Goal: Information Seeking & Learning: Learn about a topic

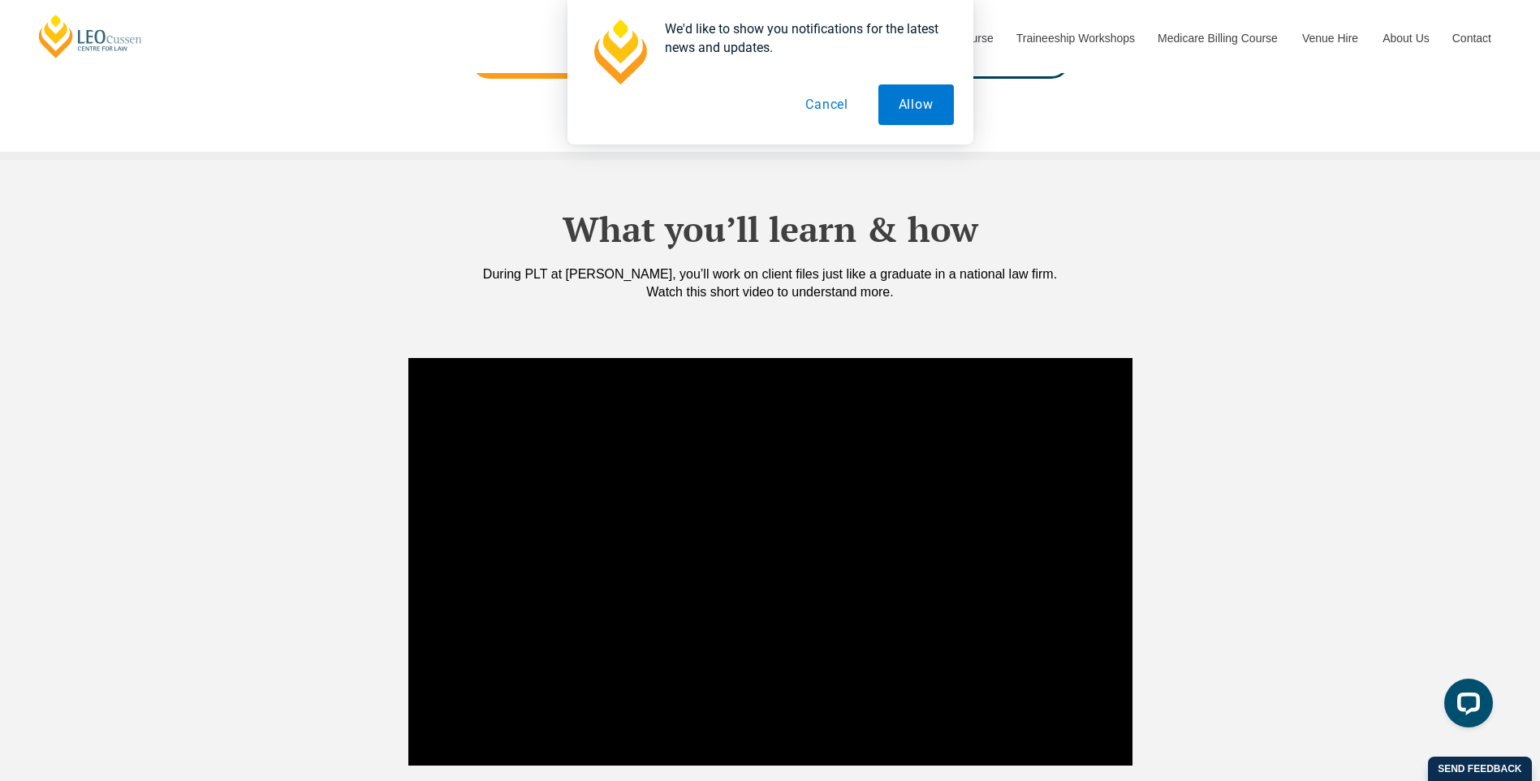
scroll to position [1380, 0]
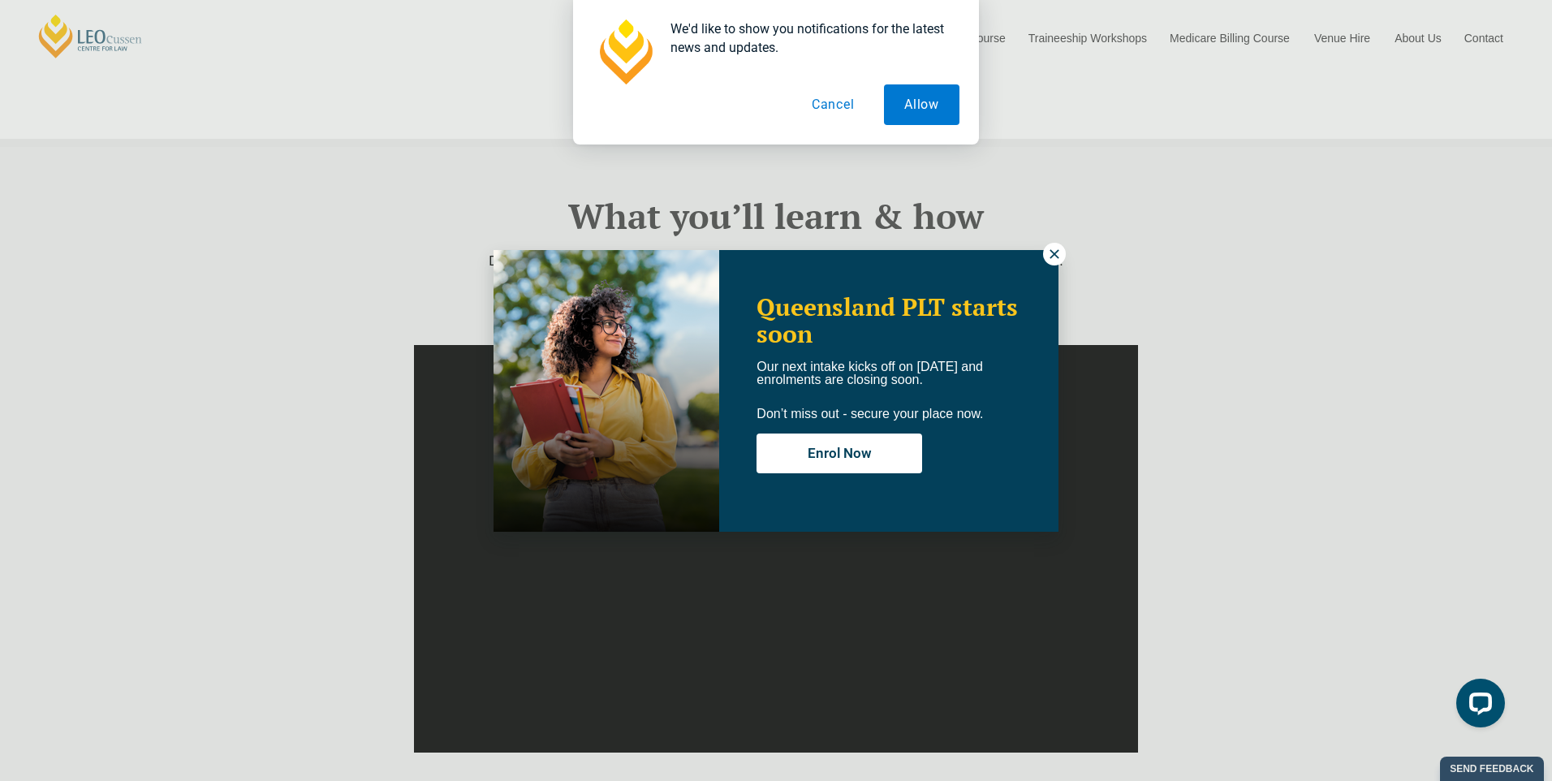
click at [1061, 244] on div "Queensland PLT starts soon Our next intake kicks off on [DATE] and enrolments a…" at bounding box center [776, 390] width 1552 height 781
